Goal: Transaction & Acquisition: Purchase product/service

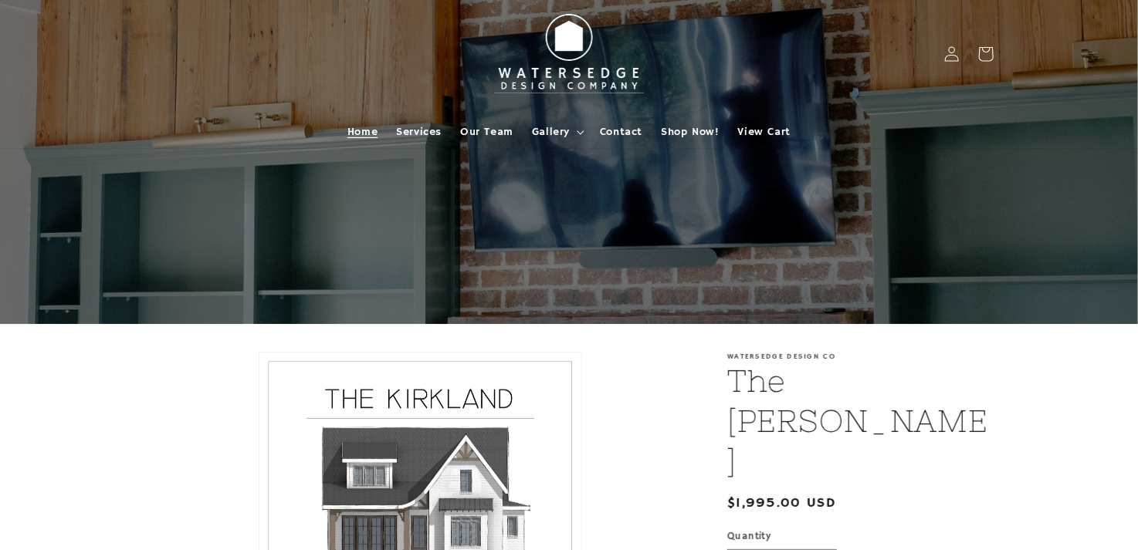
click at [367, 130] on span "Home" at bounding box center [362, 132] width 30 height 14
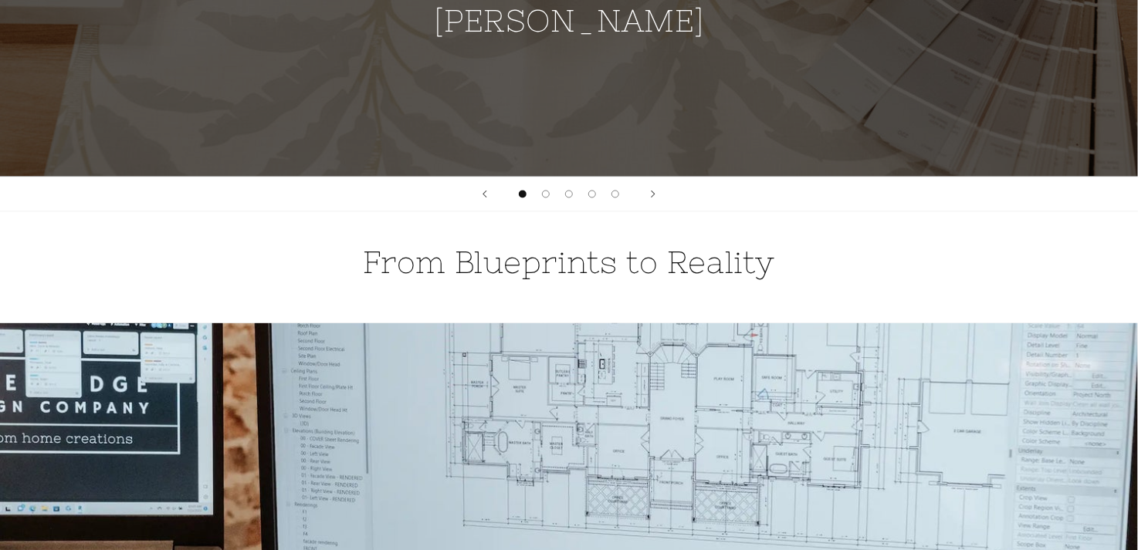
scroll to position [1349, 0]
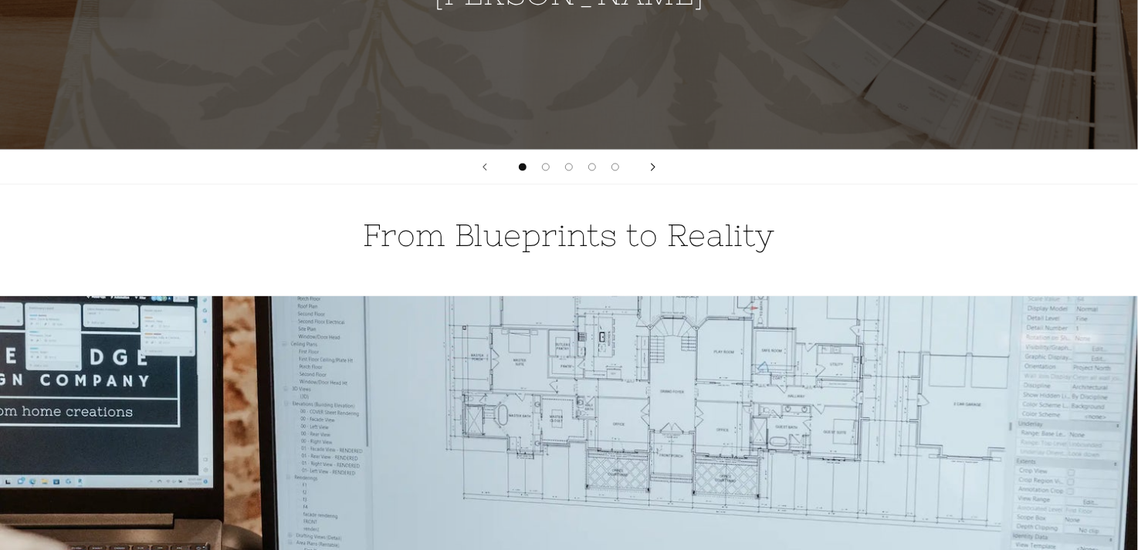
click at [650, 170] on button "Next slide" at bounding box center [653, 168] width 34 height 34
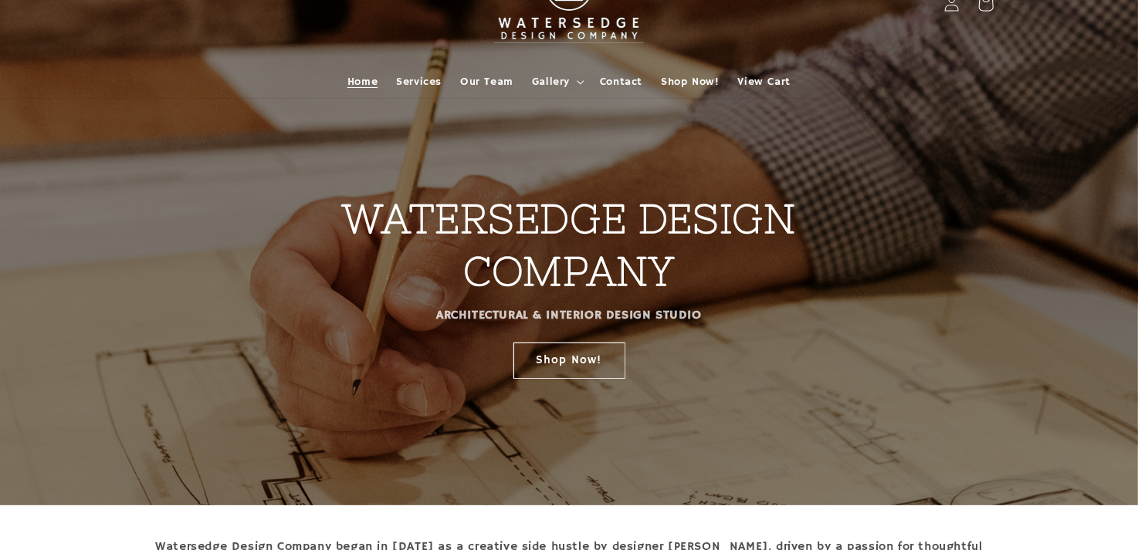
scroll to position [0, 0]
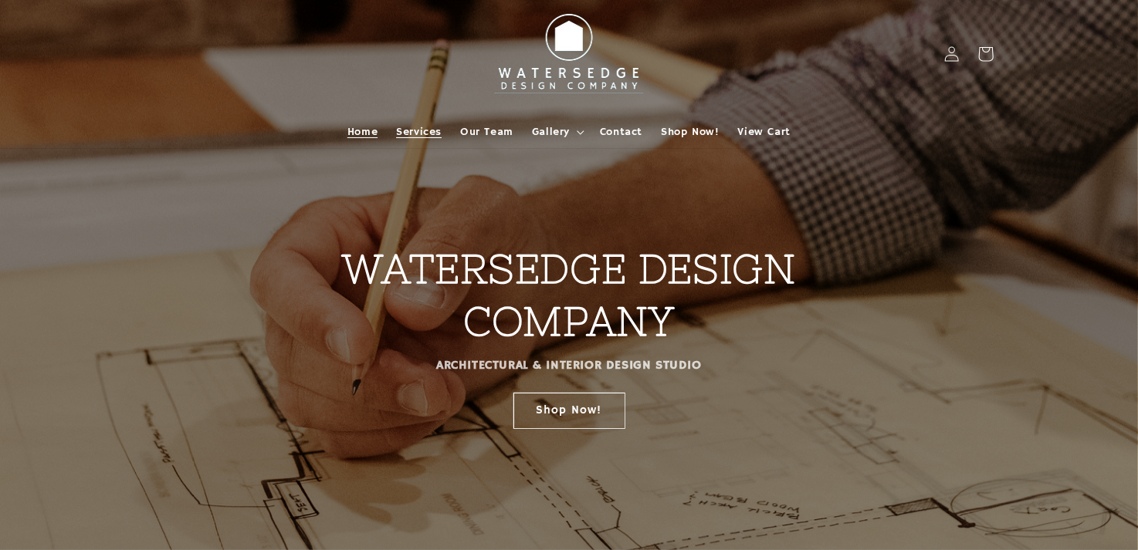
click at [426, 132] on span "Services" at bounding box center [419, 132] width 46 height 14
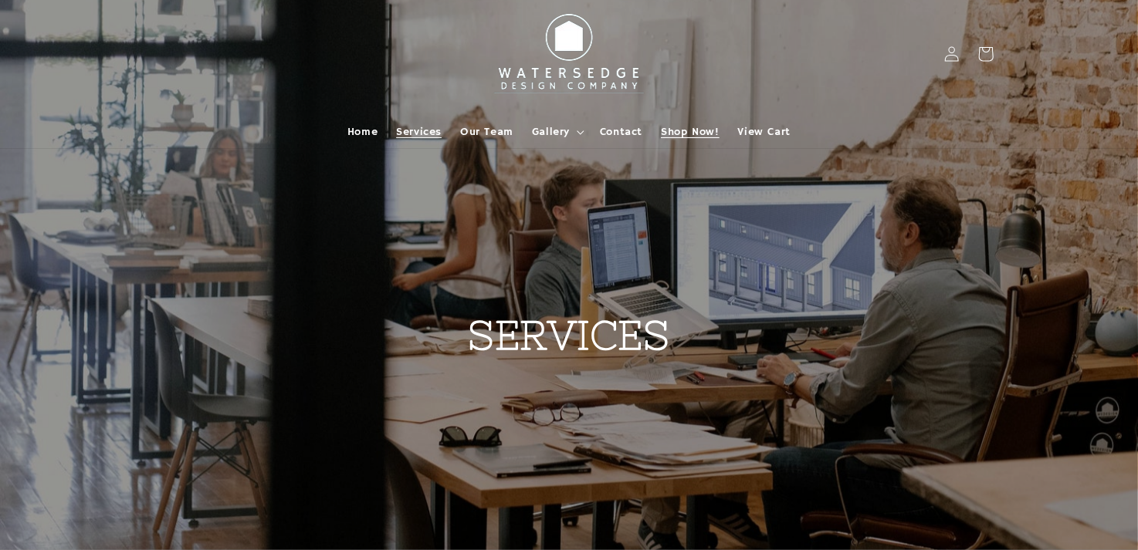
click at [681, 135] on span "Shop Now!" at bounding box center [690, 132] width 58 height 14
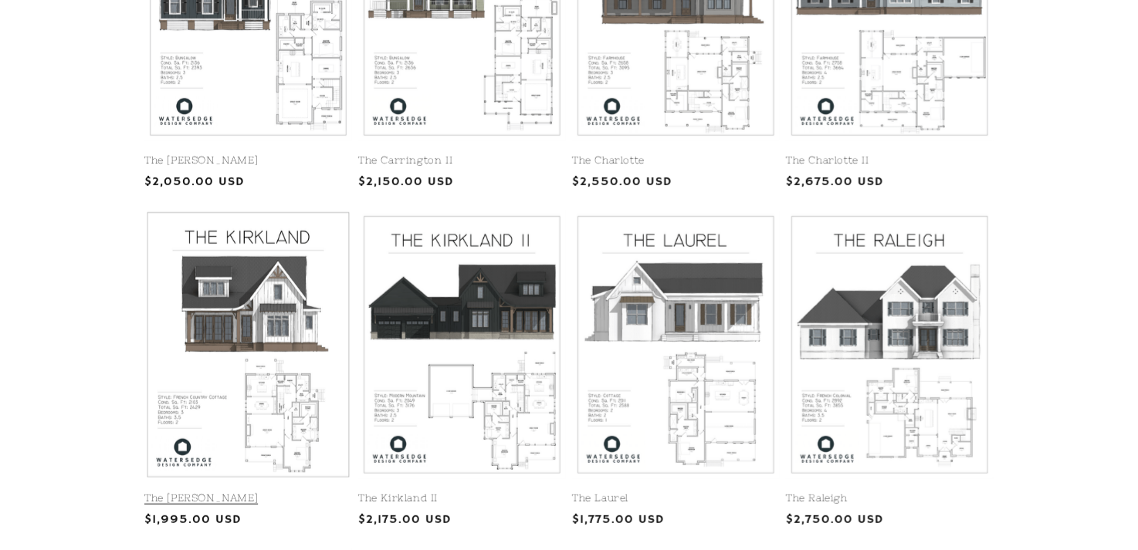
scroll to position [526, 0]
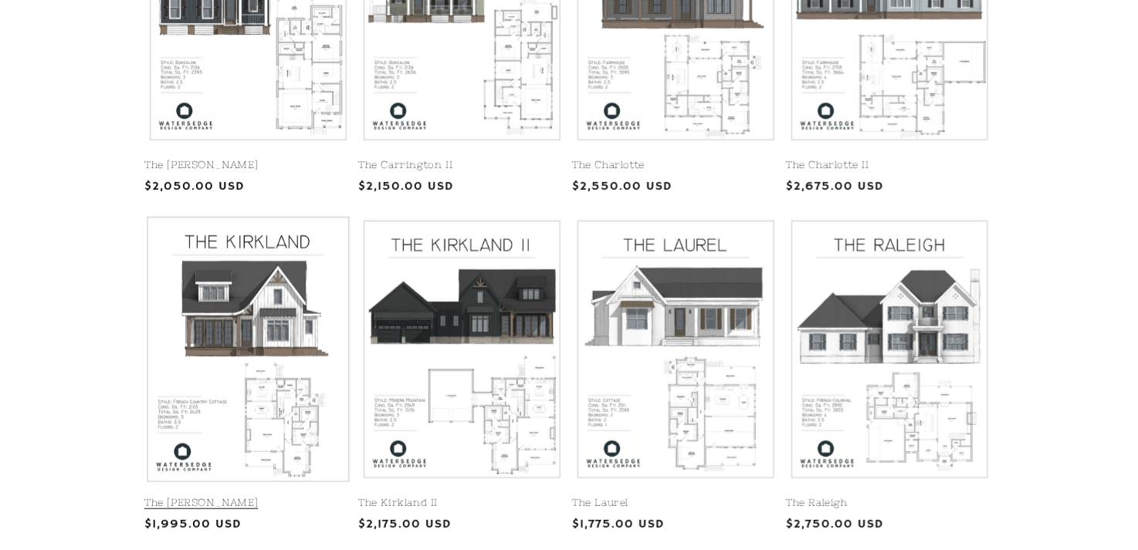
click at [226, 497] on link "The [PERSON_NAME]" at bounding box center [248, 503] width 208 height 13
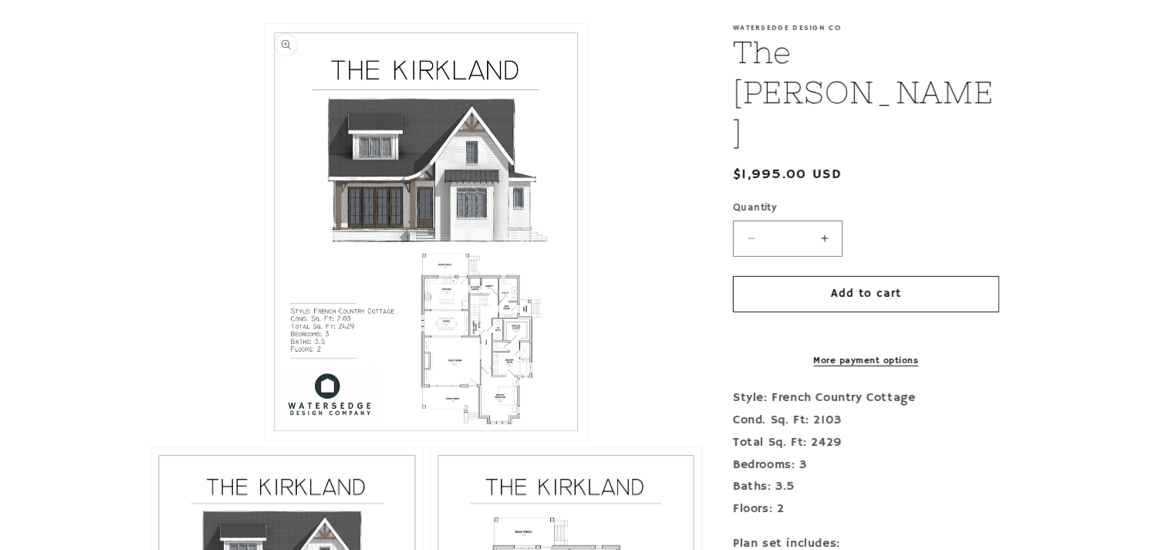
scroll to position [324, 0]
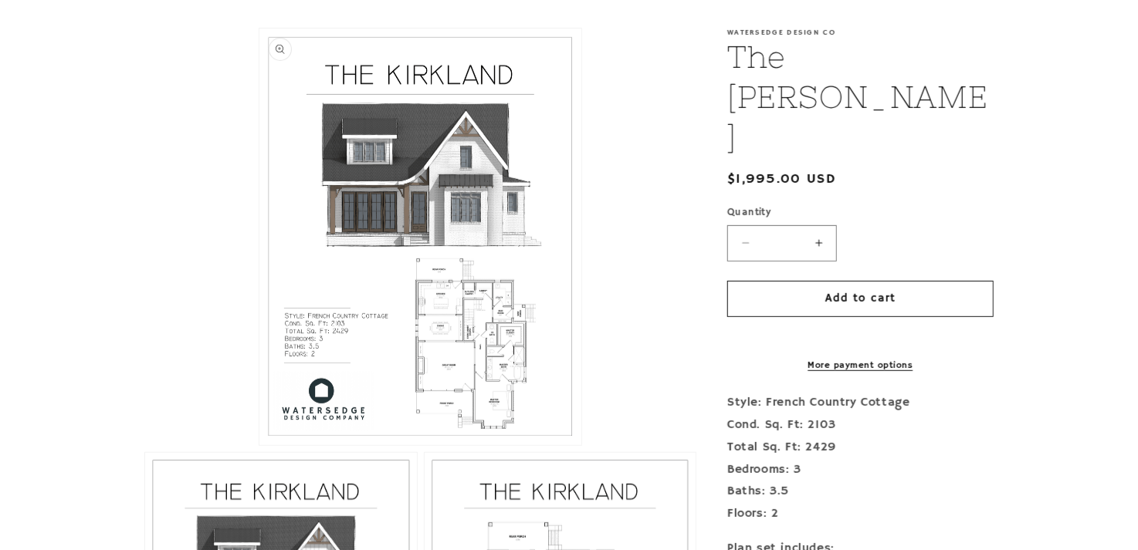
click at [259, 445] on button "Open media 1 in modal" at bounding box center [259, 445] width 0 height 0
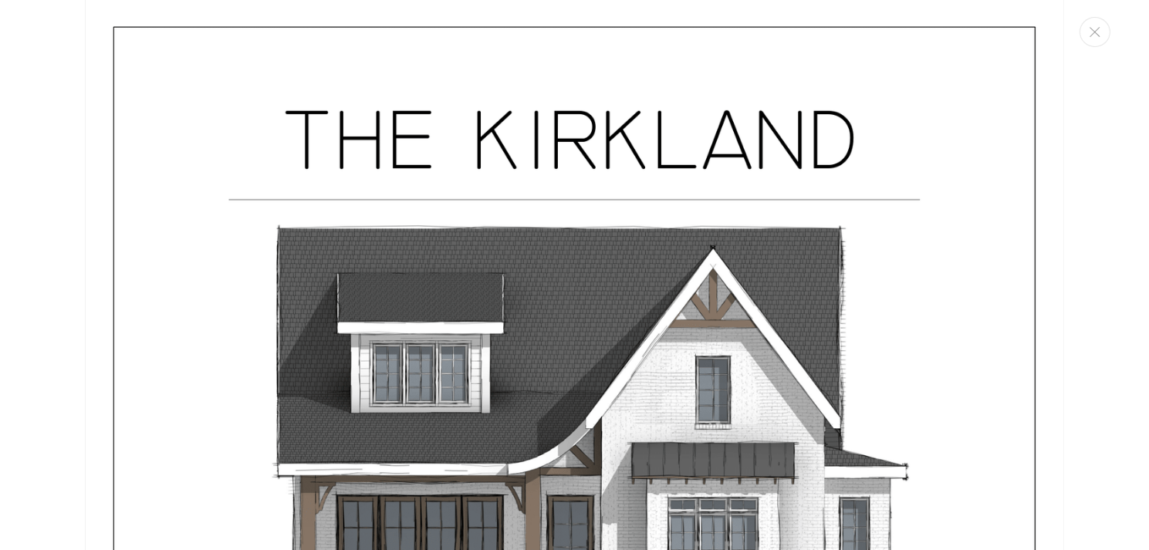
scroll to position [0, 0]
